Goal: Share content

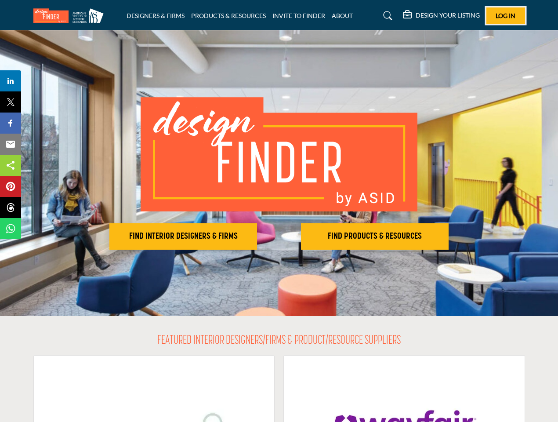
click at [506, 15] on span "Log In" at bounding box center [505, 15] width 20 height 7
click at [183, 236] on h2 "FIND INTERIOR DESIGNERS & FIRMS" at bounding box center [183, 236] width 142 height 11
click at [375, 236] on h2 "FIND PRODUCTS & RESOURCES" at bounding box center [374, 236] width 142 height 11
click at [11, 81] on span "Share" at bounding box center [14, 81] width 25 height 11
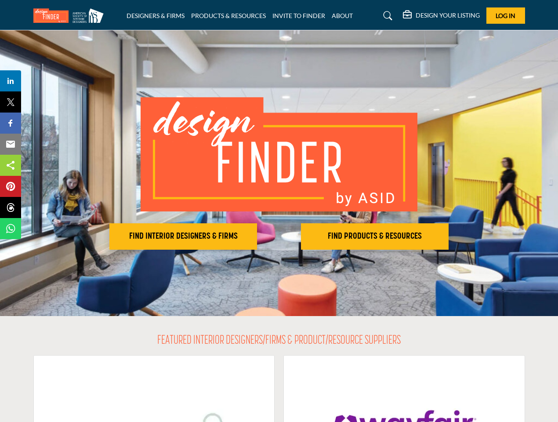
click at [11, 102] on span "Tweet" at bounding box center [14, 102] width 25 height 11
click at [11, 123] on span "Share" at bounding box center [14, 123] width 25 height 11
click at [11, 144] on span "Email" at bounding box center [14, 144] width 24 height 11
click at [11, 165] on span "Share" at bounding box center [14, 165] width 25 height 11
